Goal: Find specific page/section: Find specific page/section

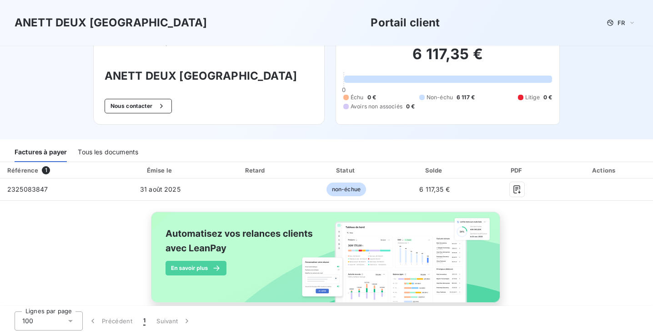
scroll to position [24, 0]
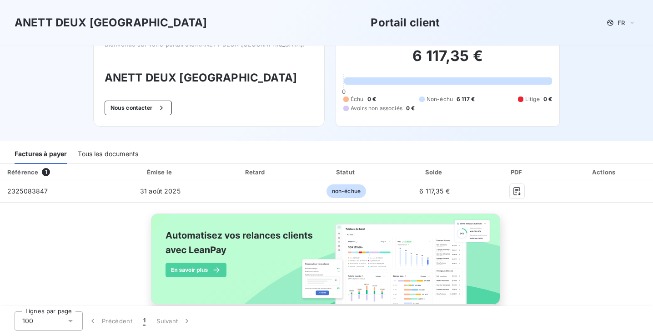
click at [94, 146] on div "Tous les documents" at bounding box center [108, 154] width 60 height 19
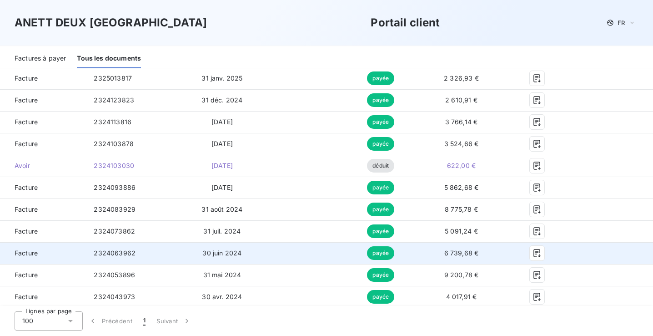
scroll to position [290, 0]
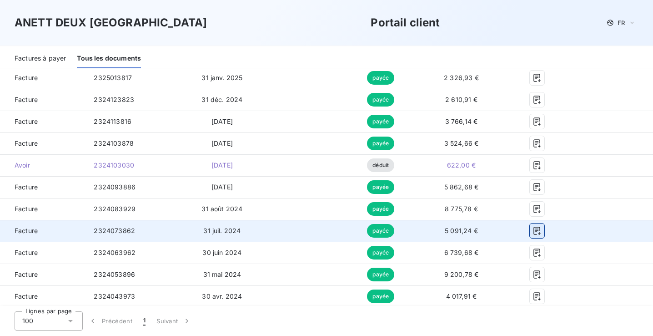
click at [540, 229] on icon "button" at bounding box center [536, 230] width 7 height 8
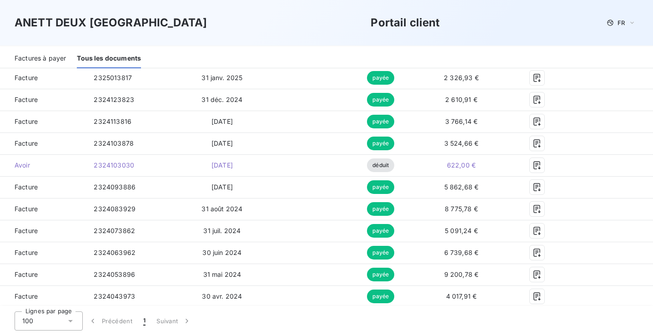
scroll to position [0, 0]
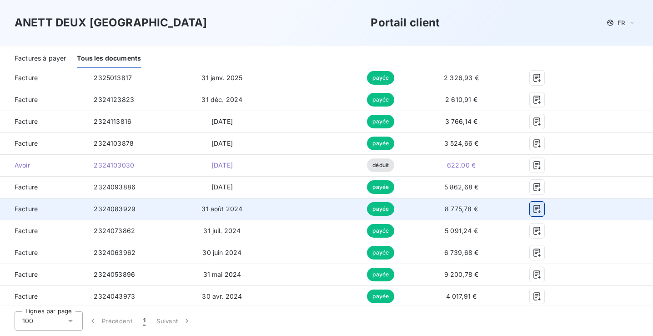
click at [543, 210] on button "button" at bounding box center [537, 208] width 15 height 15
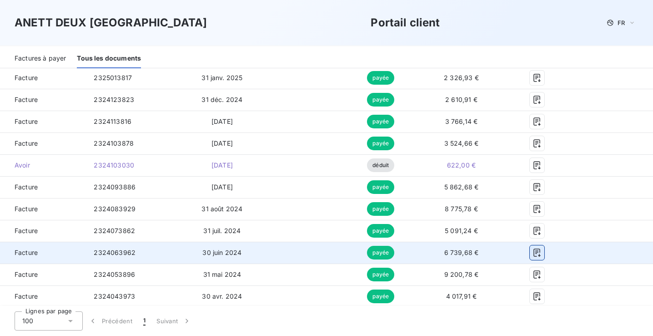
click at [541, 253] on icon "button" at bounding box center [536, 252] width 9 height 9
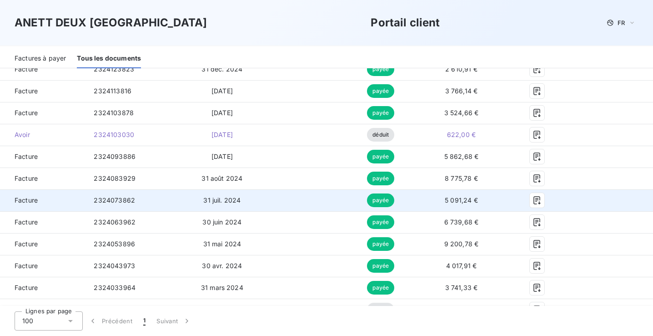
scroll to position [325, 0]
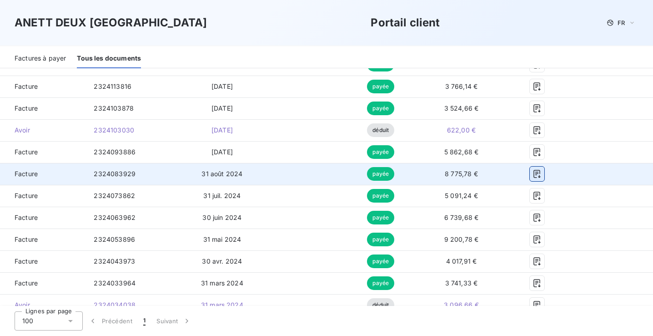
click at [541, 172] on icon "button" at bounding box center [536, 173] width 9 height 9
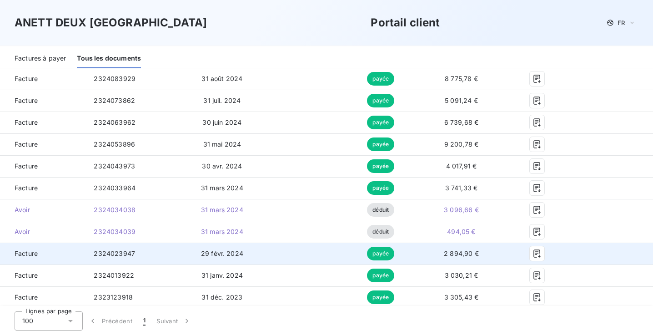
scroll to position [388, 0]
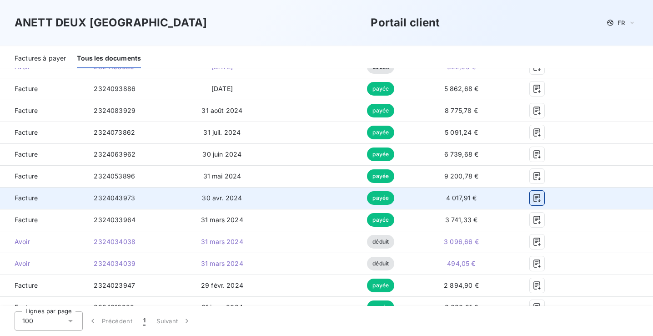
click at [541, 198] on icon "button" at bounding box center [536, 197] width 9 height 9
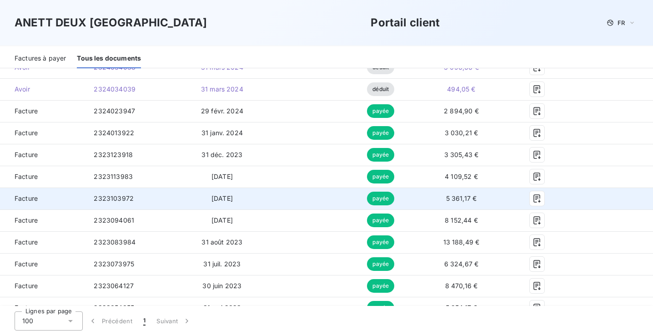
scroll to position [560, 0]
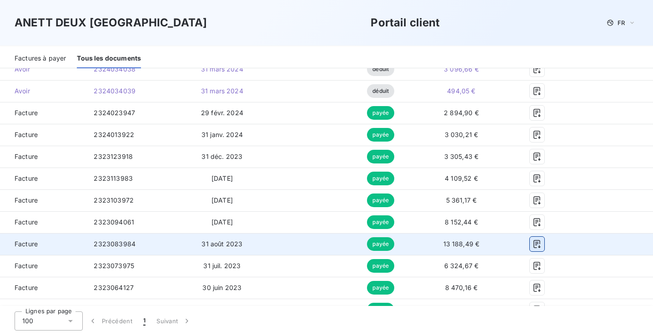
click at [541, 241] on icon "button" at bounding box center [536, 243] width 9 height 9
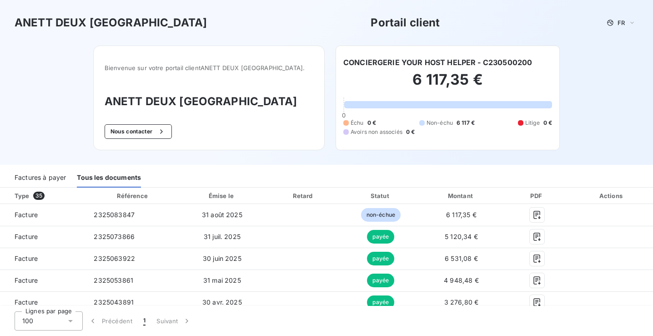
scroll to position [0, 0]
